Goal: Information Seeking & Learning: Learn about a topic

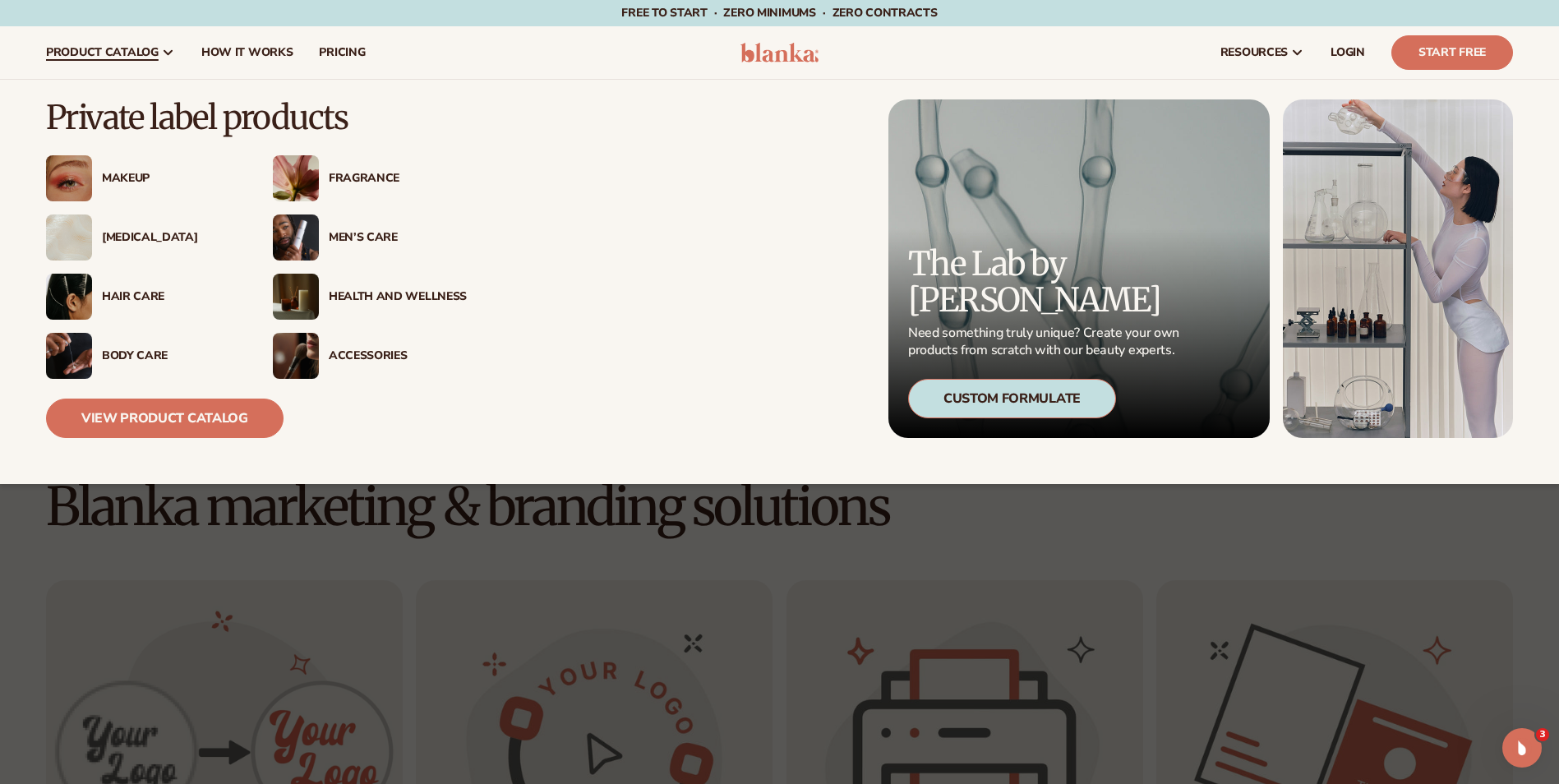
click at [123, 294] on div "Hair Care" at bounding box center [171, 296] width 138 height 14
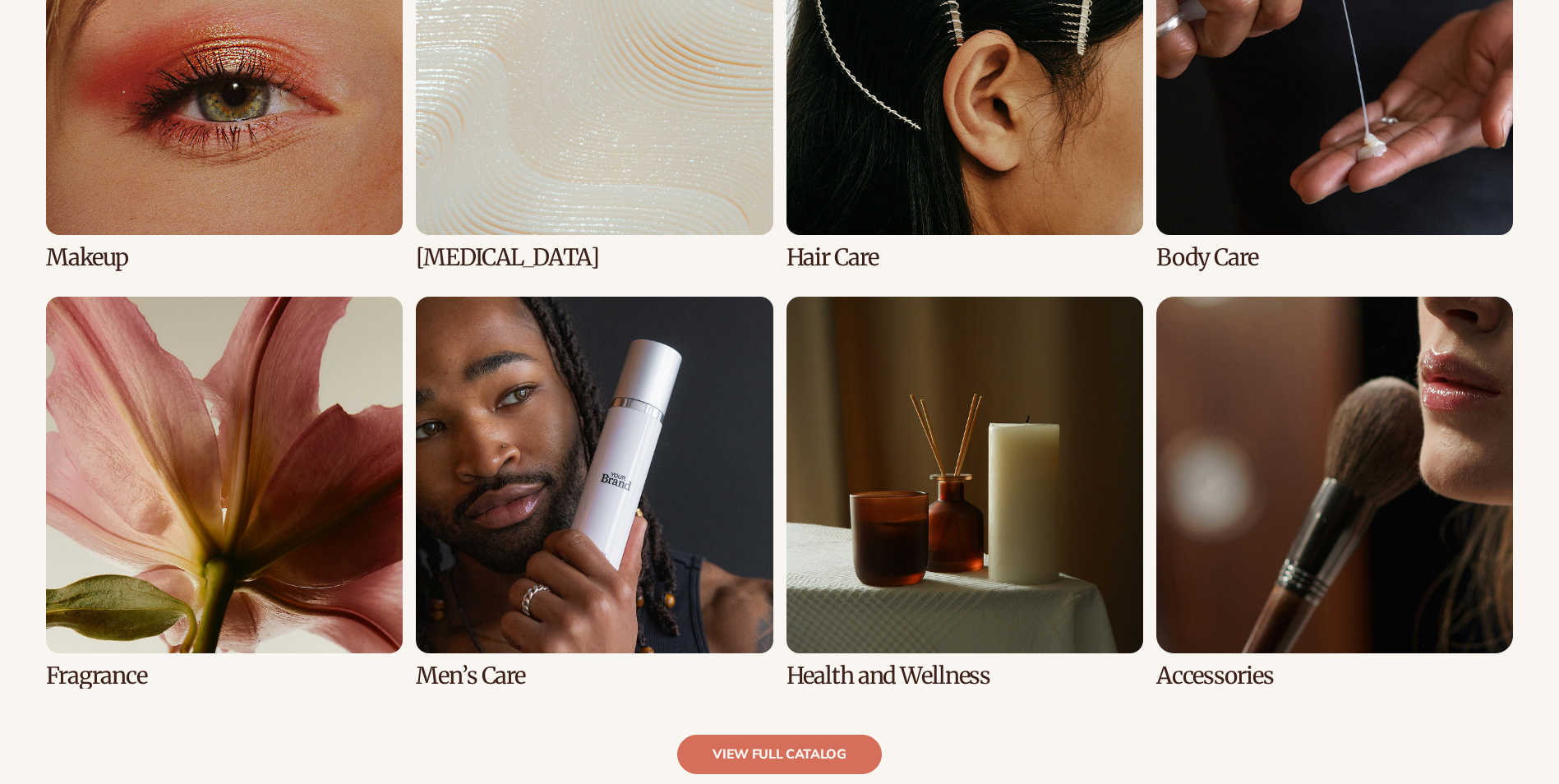
scroll to position [1396, 0]
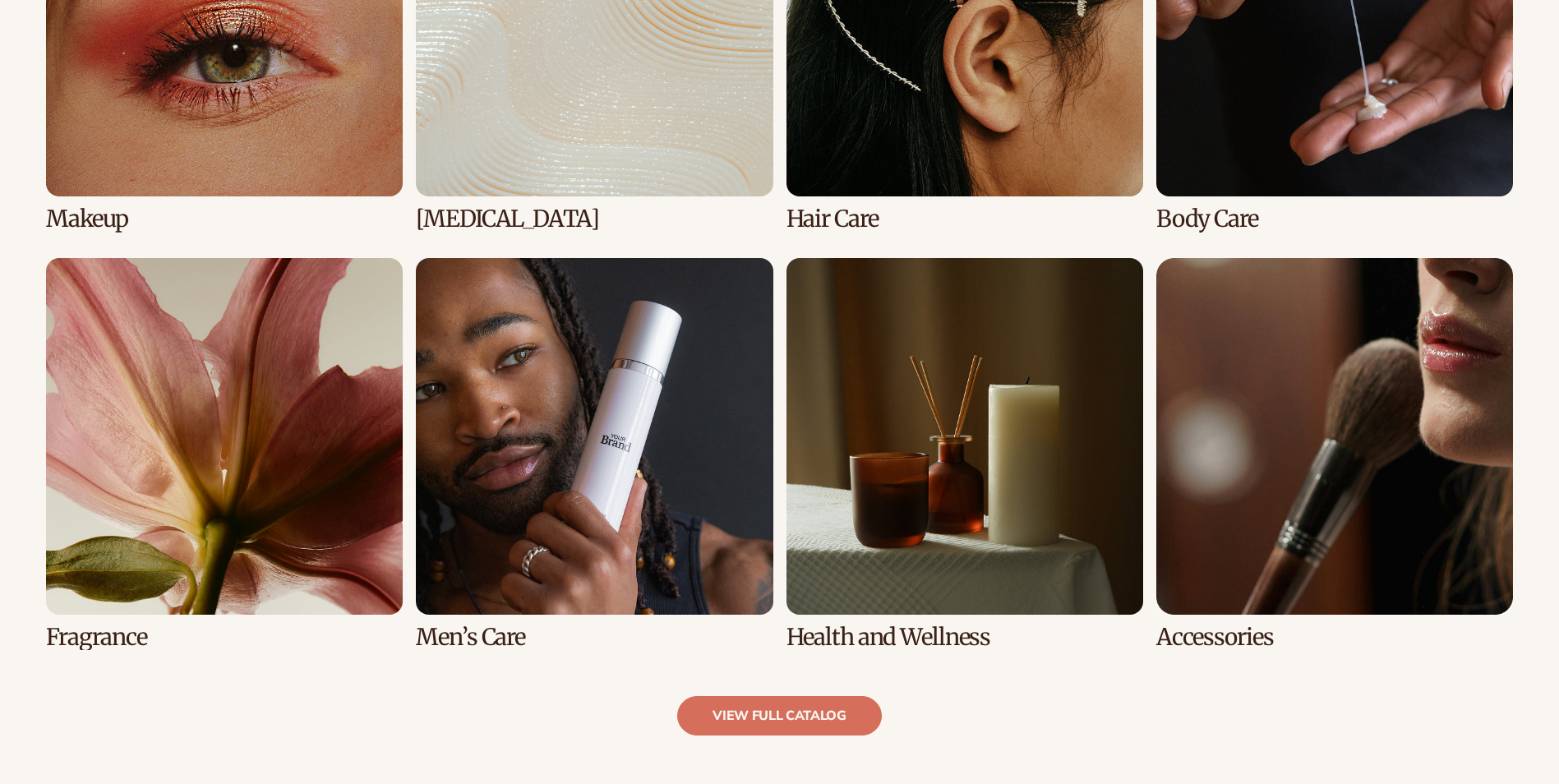
click at [1017, 137] on link "3 / 8" at bounding box center [964, 35] width 356 height 392
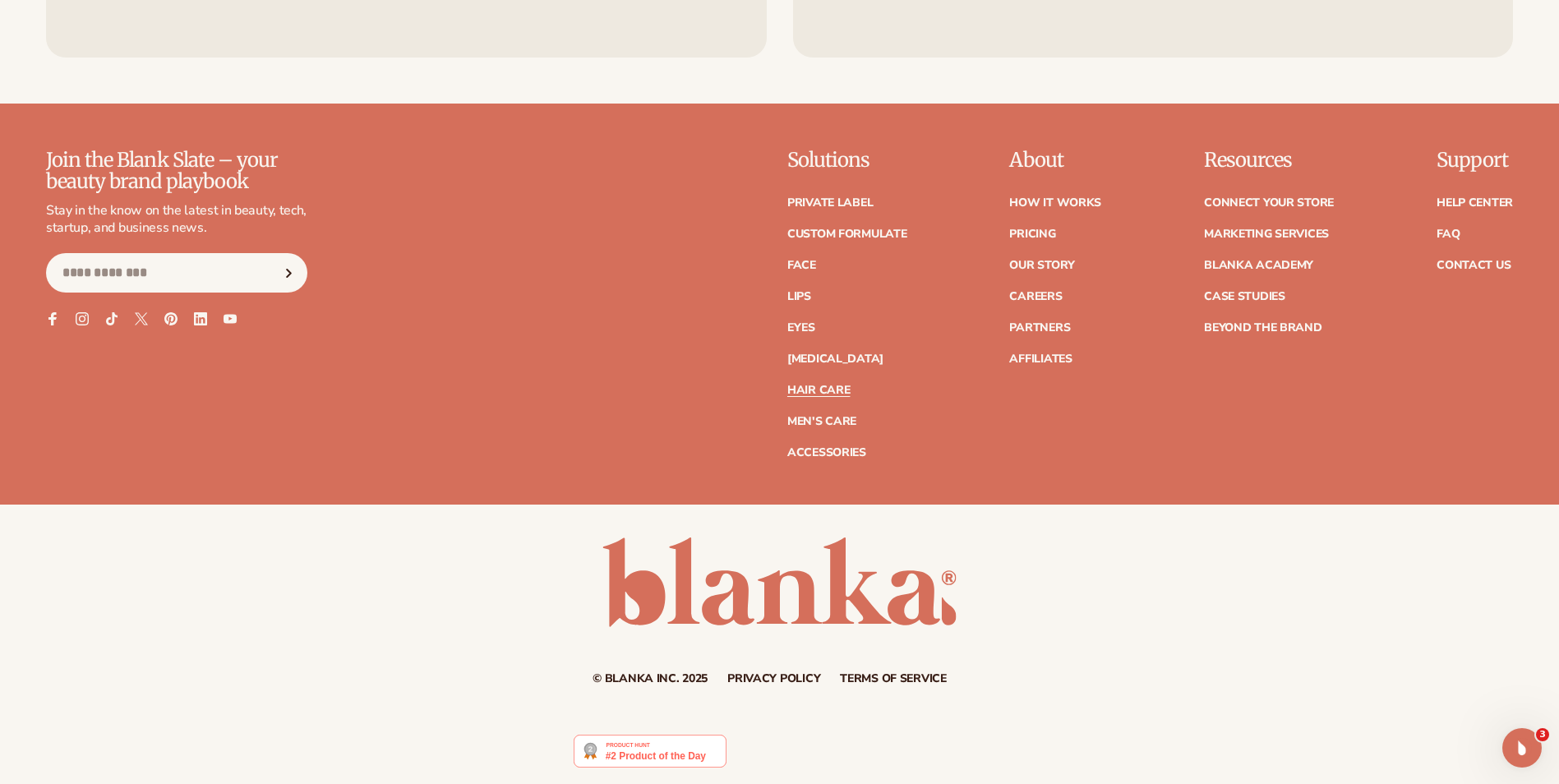
scroll to position [3505, 0]
click at [844, 199] on link "Private label" at bounding box center [830, 202] width 85 height 12
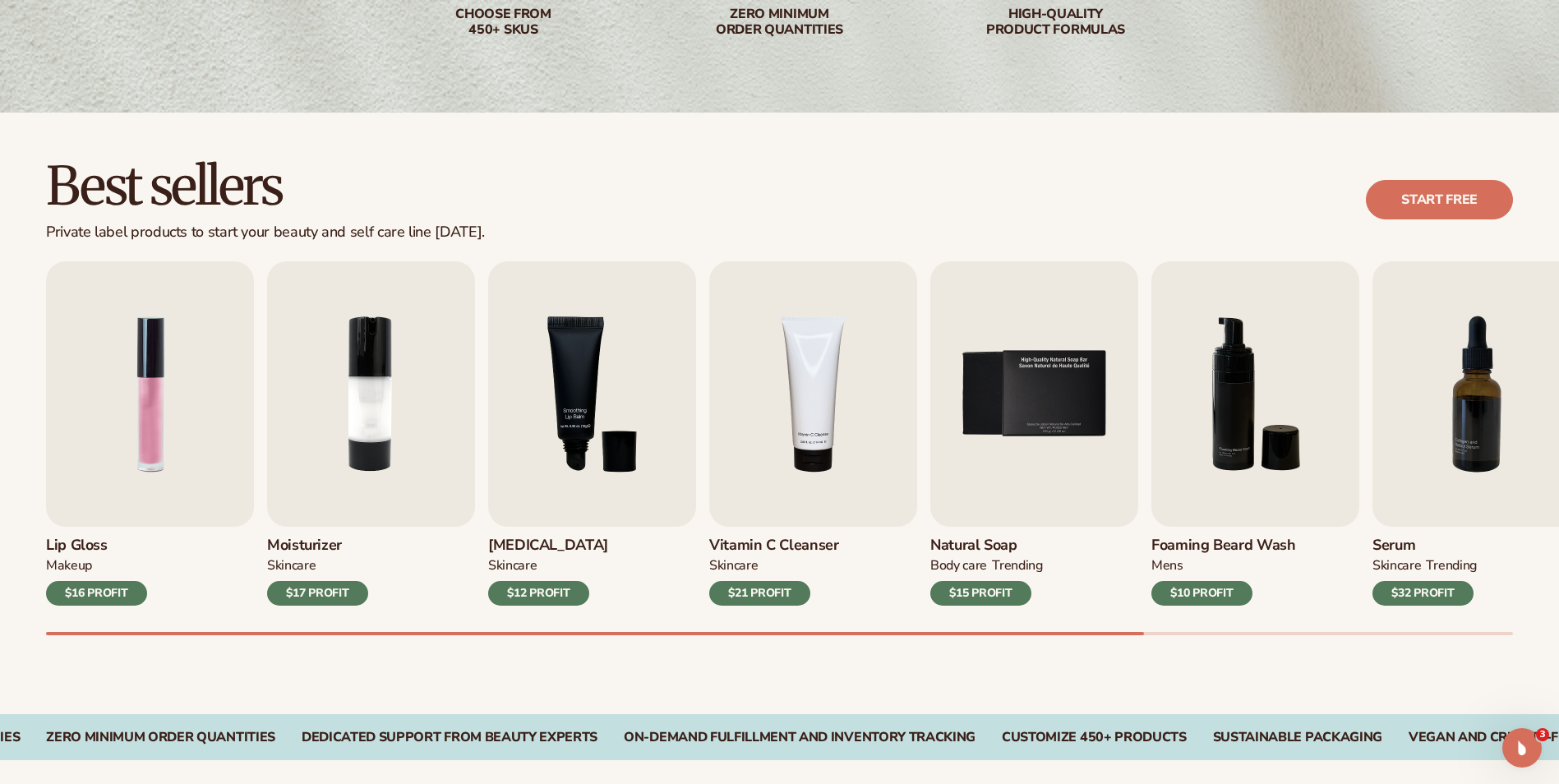
click at [975, 596] on div "$15 PROFIT" at bounding box center [981, 593] width 101 height 25
click at [1039, 407] on img "5 / 9" at bounding box center [1035, 393] width 208 height 265
click at [1414, 204] on link "Start free" at bounding box center [1439, 199] width 147 height 39
